Goal: Obtain resource: Obtain resource

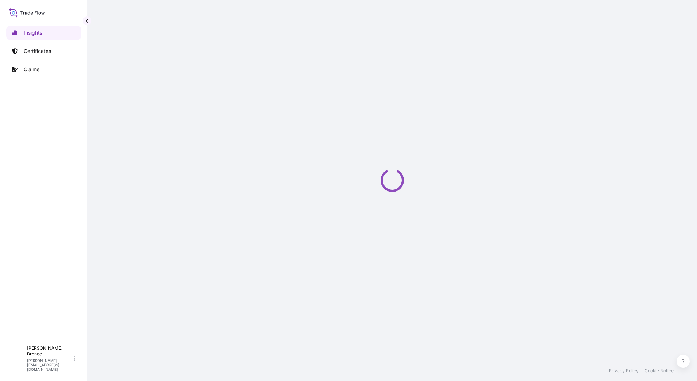
select select "2025"
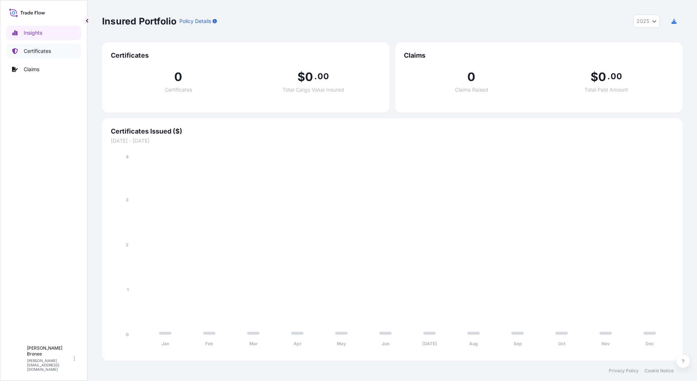
click at [26, 51] on p "Certificates" at bounding box center [37, 50] width 27 height 7
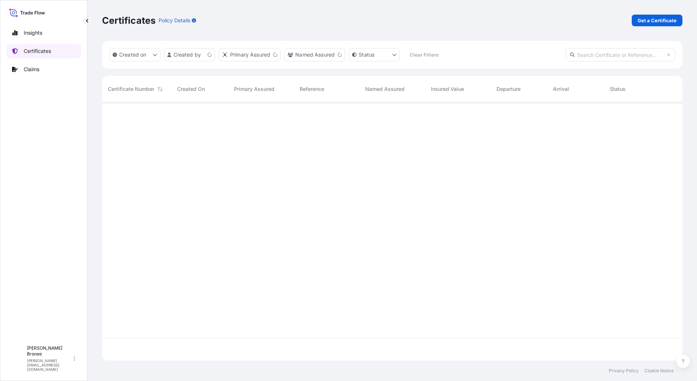
scroll to position [257, 575]
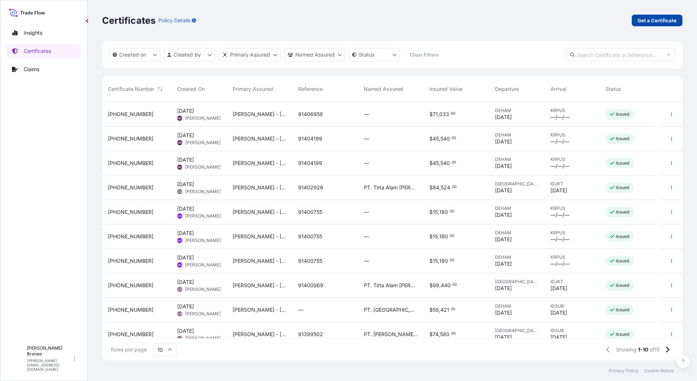
click at [654, 20] on p "Get a Certificate" at bounding box center [657, 20] width 39 height 7
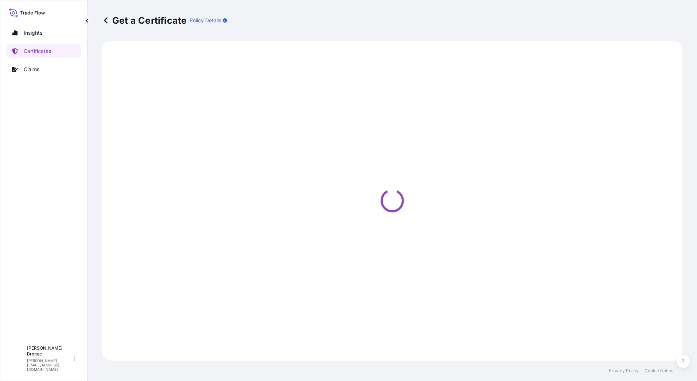
select select "Sea"
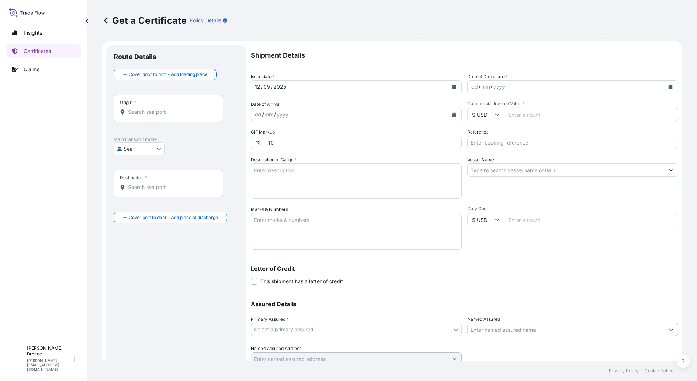
click at [452, 86] on icon "Calendar" at bounding box center [454, 87] width 4 height 4
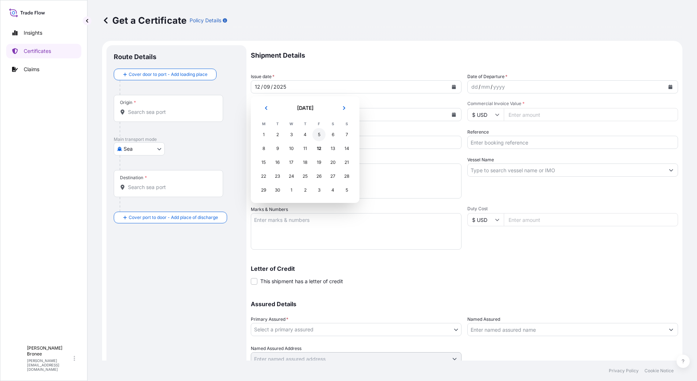
click at [318, 134] on div "5" at bounding box center [319, 134] width 13 height 13
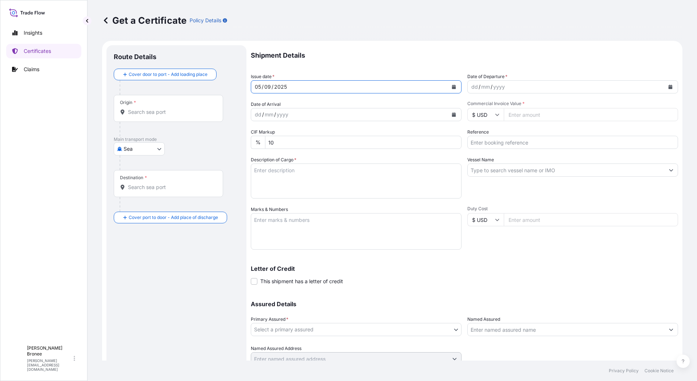
click at [669, 86] on icon "Calendar" at bounding box center [671, 87] width 4 height 4
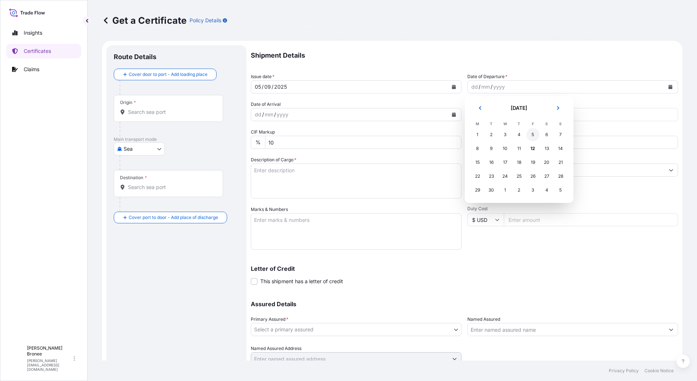
click at [529, 135] on div "5" at bounding box center [533, 134] width 13 height 13
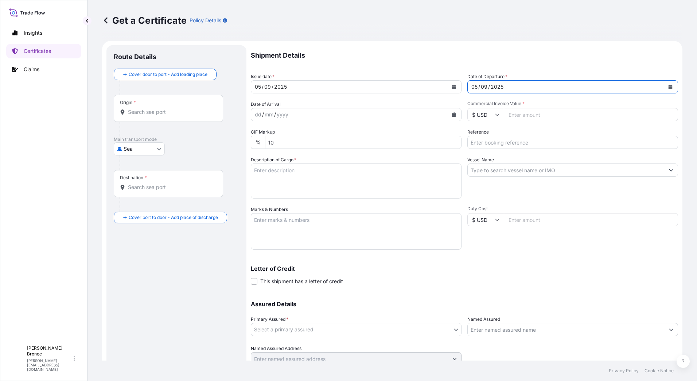
click at [517, 115] on input "Commercial Invoice Value *" at bounding box center [591, 114] width 174 height 13
type input "29490"
click at [484, 142] on input "Reference" at bounding box center [573, 142] width 211 height 13
type input "91406909"
type textarea "As per invoice 91406909"
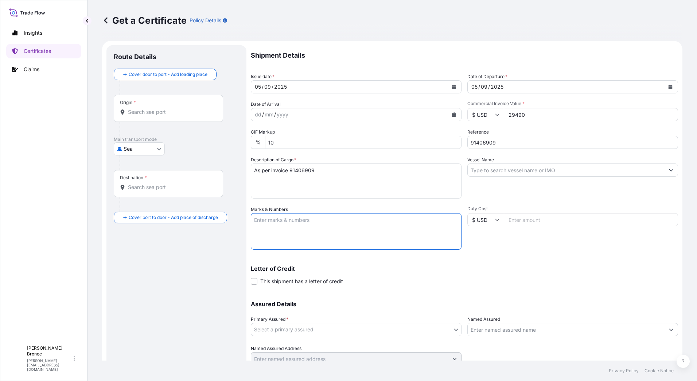
click at [265, 225] on textarea "Marks & Numbers" at bounding box center [356, 231] width 211 height 36
paste textarea "Shipping Marks: [GEOGRAPHIC_DATA] MILK PR 216604 [GEOGRAPHIC_DATA]"
type textarea "Shipping Marks: [GEOGRAPHIC_DATA] MILK PR 216604 [GEOGRAPHIC_DATA]"
click at [39, 50] on p "Certificates" at bounding box center [37, 50] width 27 height 7
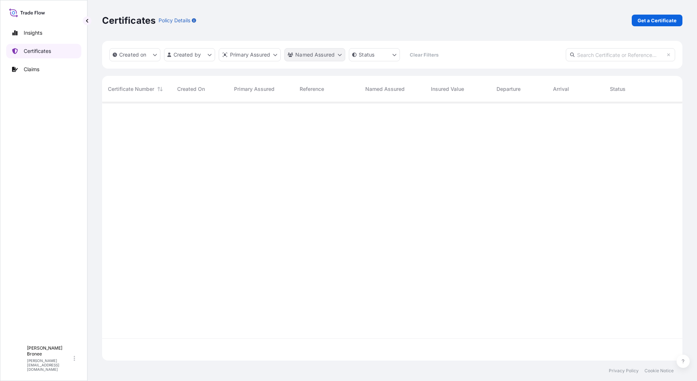
scroll to position [257, 575]
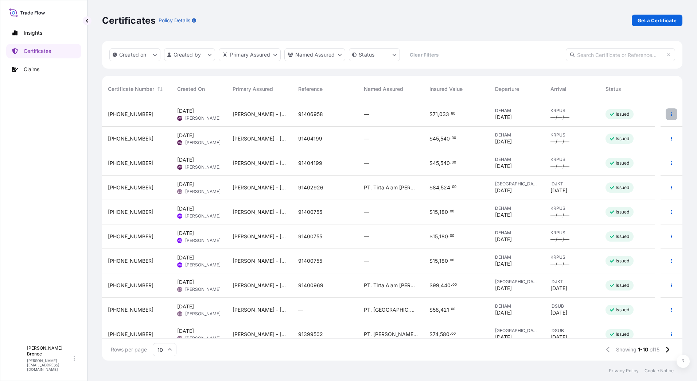
click at [670, 114] on icon "button" at bounding box center [672, 114] width 4 height 4
click at [617, 115] on p "Duplicate certificate" at bounding box center [630, 115] width 48 height 7
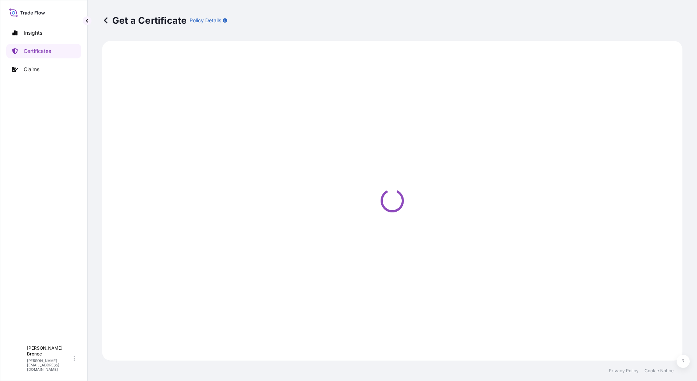
select select "Road / [GEOGRAPHIC_DATA]"
select select "Sea"
select select "31647"
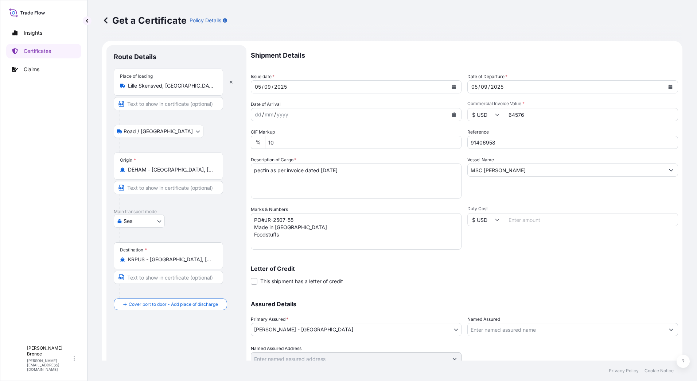
drag, startPoint x: 527, startPoint y: 117, endPoint x: 504, endPoint y: 117, distance: 23.0
click at [504, 117] on input "64576" at bounding box center [591, 114] width 174 height 13
type input "29490"
drag, startPoint x: 503, startPoint y: 144, endPoint x: 465, endPoint y: 146, distance: 38.0
click at [468, 146] on input "91406958" at bounding box center [573, 142] width 211 height 13
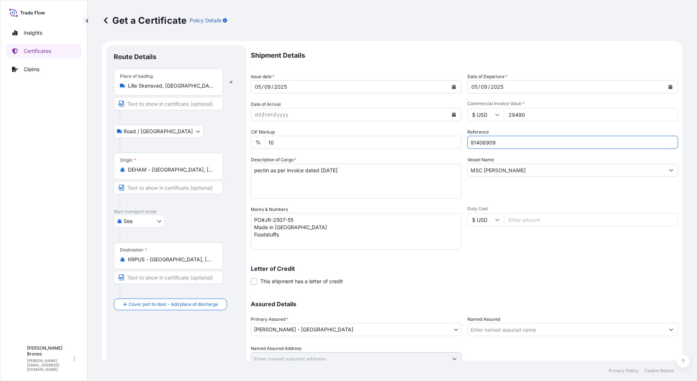
type input "91406909"
drag, startPoint x: 296, startPoint y: 237, endPoint x: 236, endPoint y: 217, distance: 63.0
click at [236, 217] on form "Route Details Place of loading [GEOGRAPHIC_DATA], [GEOGRAPHIC_DATA] Road / Inla…" at bounding box center [392, 215] width 581 height 349
paste textarea "Shipping Marks: [GEOGRAPHIC_DATA] MILK PR 216604 [GEOGRAPHIC_DATA]"
type textarea "Shipping Marks: [GEOGRAPHIC_DATA] MILK PR 216604 [GEOGRAPHIC_DATA]"
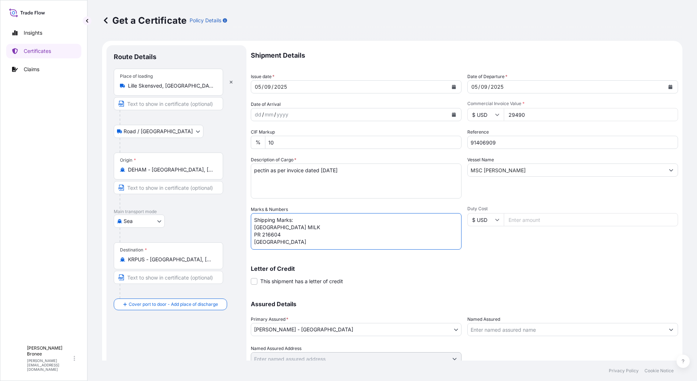
click at [270, 171] on textarea "pectin as per invoice dated [DATE]" at bounding box center [356, 180] width 211 height 35
click at [306, 170] on textarea "pectin as per invoice dated [DATE]" at bounding box center [356, 180] width 211 height 35
type textarea "As per invoice dated [DATE]"
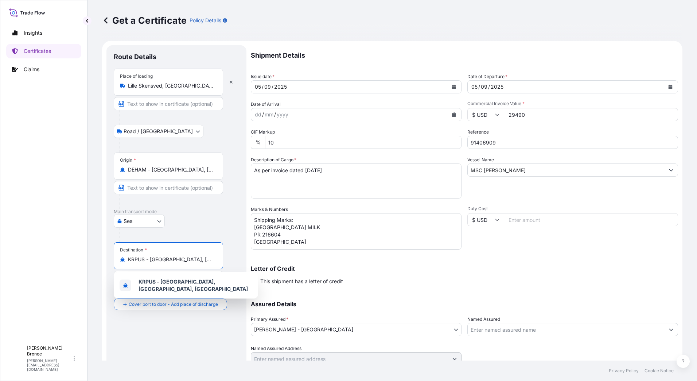
drag, startPoint x: 200, startPoint y: 258, endPoint x: 128, endPoint y: 259, distance: 72.2
click at [128, 259] on input "KRPUS - [GEOGRAPHIC_DATA], [GEOGRAPHIC_DATA], [GEOGRAPHIC_DATA]" at bounding box center [171, 259] width 86 height 7
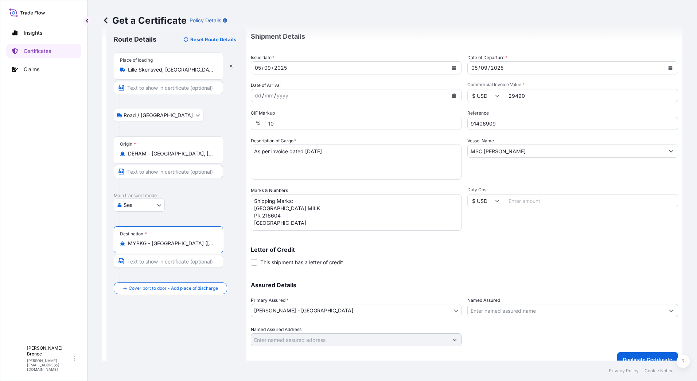
scroll to position [30, 0]
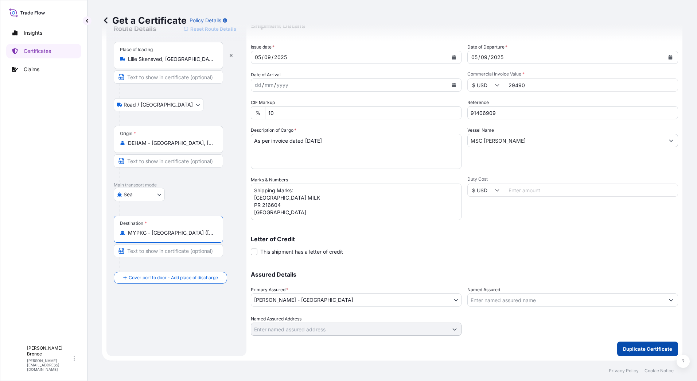
type input "MYPKG - [GEOGRAPHIC_DATA] ([GEOGRAPHIC_DATA]), [GEOGRAPHIC_DATA]"
click at [641, 349] on p "Duplicate Certificate" at bounding box center [647, 348] width 49 height 7
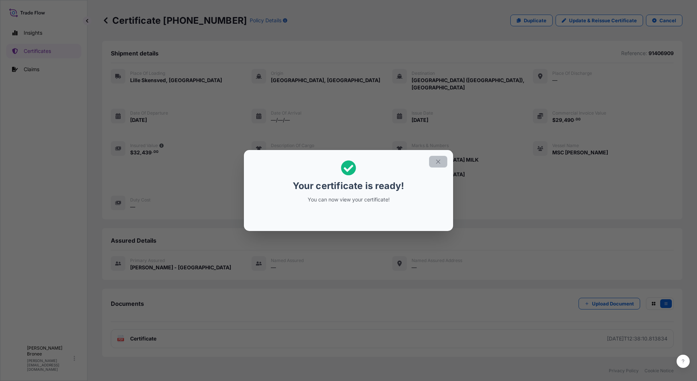
click at [437, 163] on icon "button" at bounding box center [438, 161] width 7 height 7
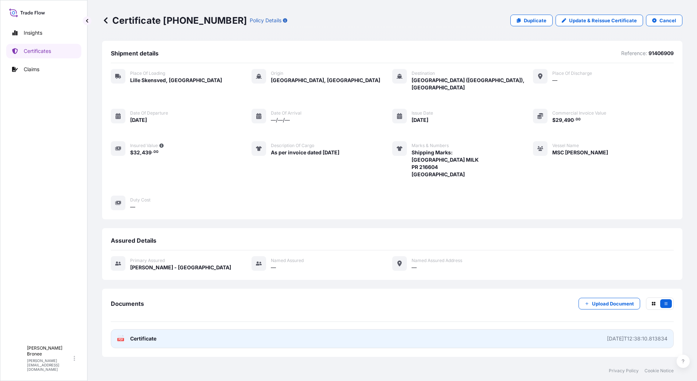
click at [133, 335] on span "Certificate" at bounding box center [143, 338] width 26 height 7
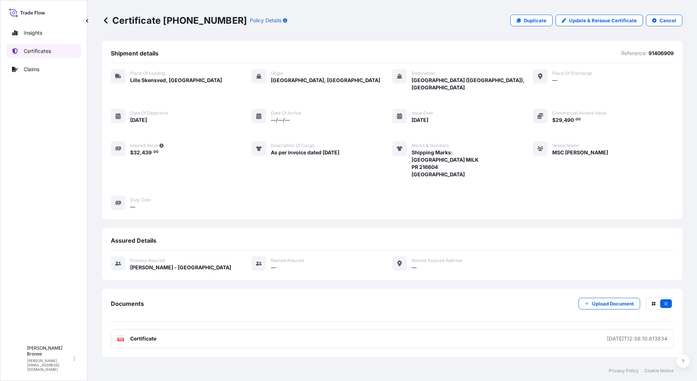
click at [48, 50] on p "Certificates" at bounding box center [37, 50] width 27 height 7
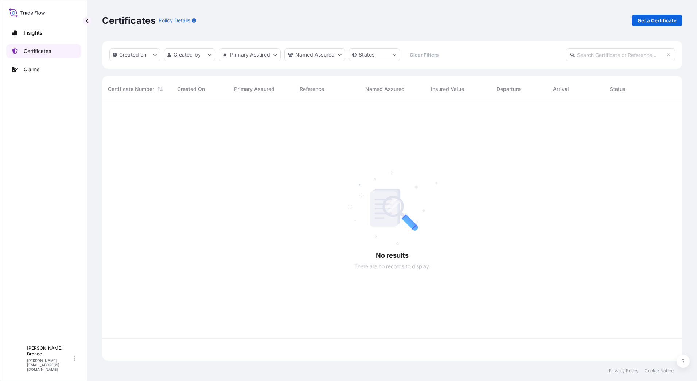
scroll to position [257, 575]
